Goal: Find specific page/section: Find specific page/section

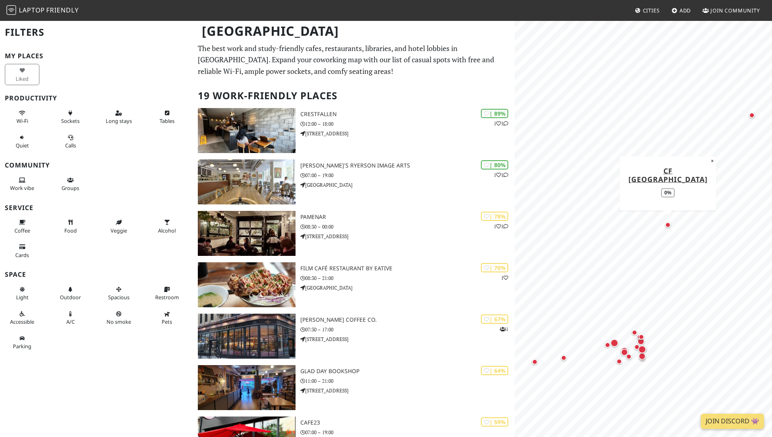
click at [669, 226] on div "Map marker" at bounding box center [668, 225] width 6 height 6
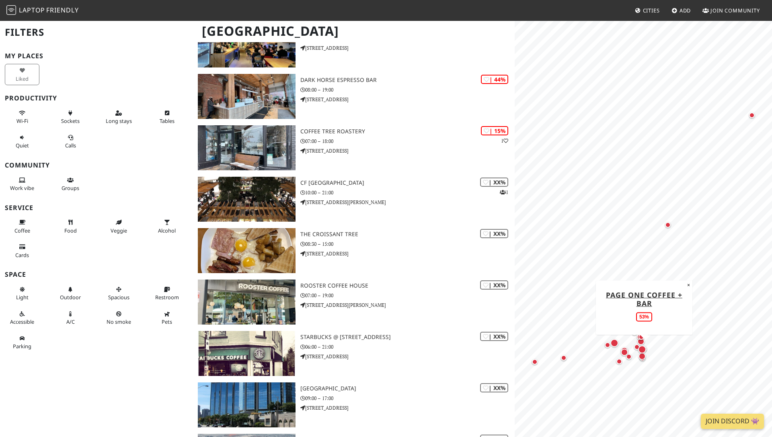
scroll to position [448, 0]
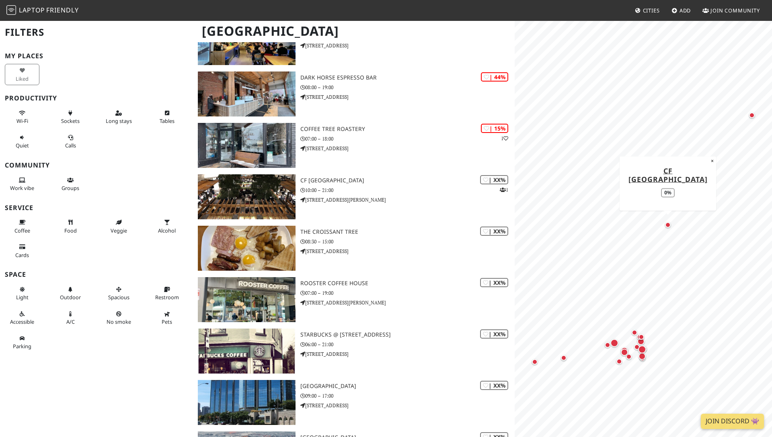
click at [666, 223] on div "Map marker" at bounding box center [668, 225] width 6 height 6
